Goal: Find specific page/section: Find specific page/section

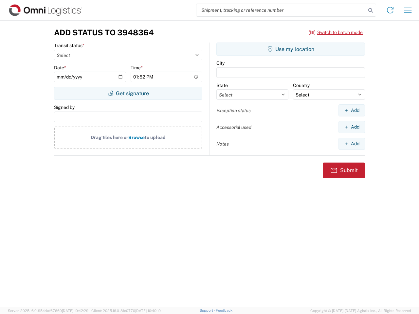
click at [281, 10] on input "search" at bounding box center [282, 10] width 170 height 12
click at [371, 10] on icon at bounding box center [370, 10] width 9 height 9
click at [390, 10] on icon at bounding box center [390, 10] width 10 height 10
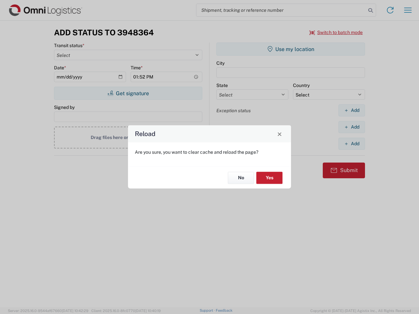
click at [408, 10] on div "Reload Are you sure, you want to clear cache and reload the page? No Yes" at bounding box center [209, 157] width 419 height 314
click at [336, 32] on div "Reload Are you sure, you want to clear cache and reload the page? No Yes" at bounding box center [209, 157] width 419 height 314
click at [128, 93] on div "Reload Are you sure, you want to clear cache and reload the page? No Yes" at bounding box center [209, 157] width 419 height 314
click at [291, 49] on div "Reload Are you sure, you want to clear cache and reload the page? No Yes" at bounding box center [209, 157] width 419 height 314
click at [352, 110] on div "Reload Are you sure, you want to clear cache and reload the page? No Yes" at bounding box center [209, 157] width 419 height 314
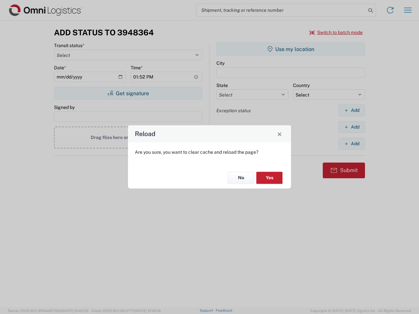
click at [352, 127] on div "Reload Are you sure, you want to clear cache and reload the page? No Yes" at bounding box center [209, 157] width 419 height 314
click at [352, 144] on div "Reload Are you sure, you want to clear cache and reload the page? No Yes" at bounding box center [209, 157] width 419 height 314
